Goal: Task Accomplishment & Management: Use online tool/utility

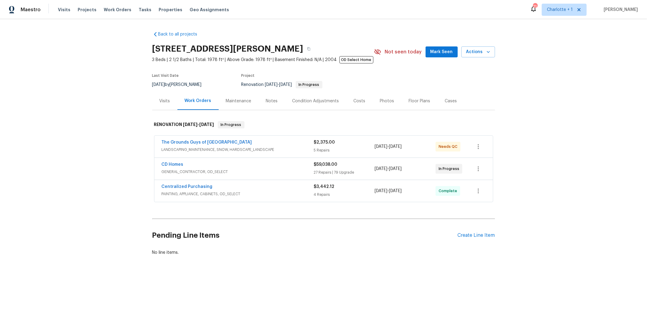
click at [203, 193] on span "PAINTING, APPLIANCE, CABINETS, OD_SELECT" at bounding box center [238, 194] width 152 height 6
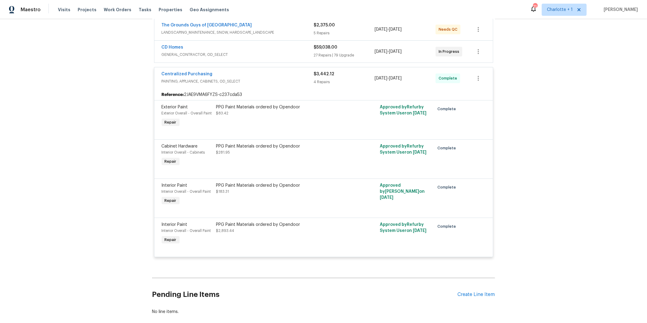
scroll to position [152, 0]
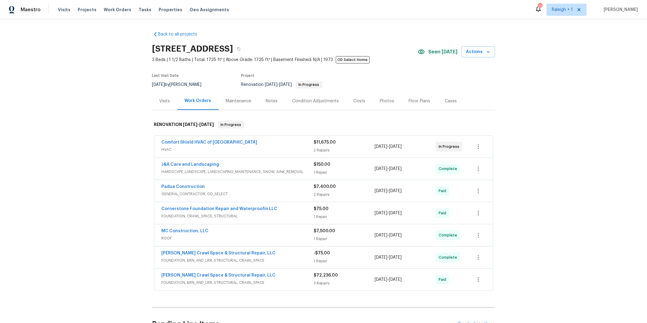
click at [230, 169] on span "HARDSCAPE_LANDSCAPE, LANDSCAPING_MAINTENANCE, SNOW, JUNK_REMOVAL" at bounding box center [238, 172] width 152 height 6
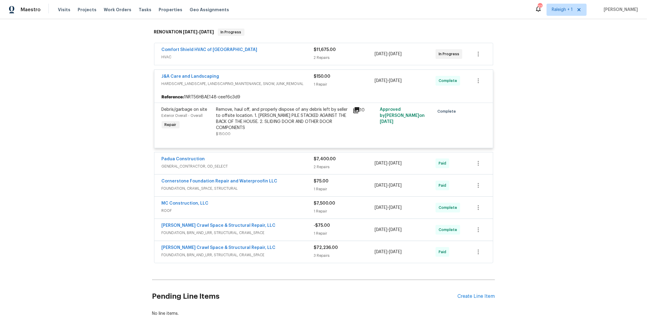
scroll to position [93, 0]
click at [246, 54] on span "HVAC" at bounding box center [238, 56] width 152 height 6
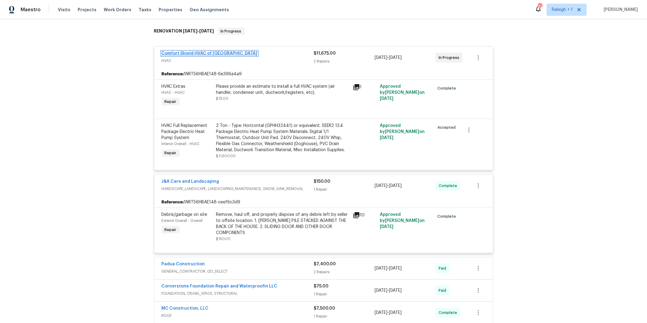
click at [200, 53] on link "Comfort Shield HVAC of [GEOGRAPHIC_DATA]" at bounding box center [210, 53] width 96 height 4
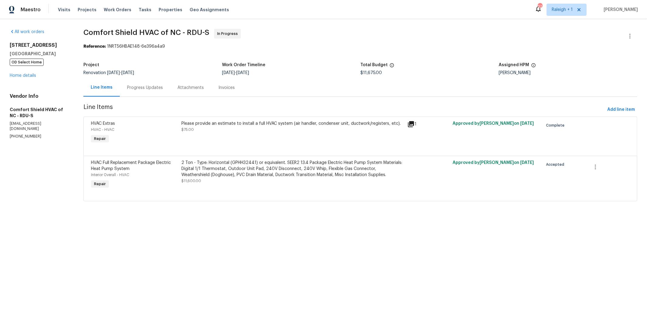
click at [158, 88] on div "Progress Updates" at bounding box center [145, 88] width 36 height 6
